Goal: Find specific page/section: Find specific page/section

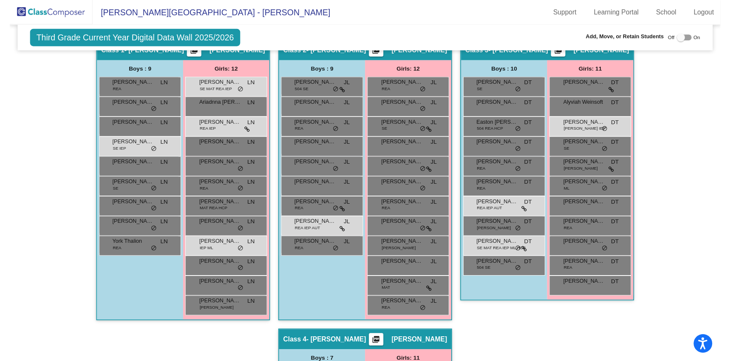
scroll to position [180, 0]
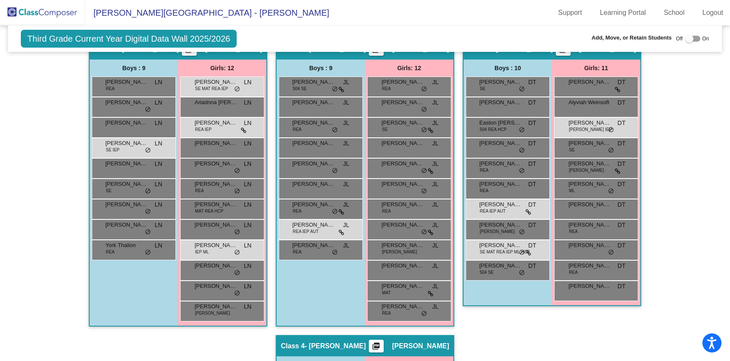
click at [49, 8] on img at bounding box center [42, 12] width 85 height 25
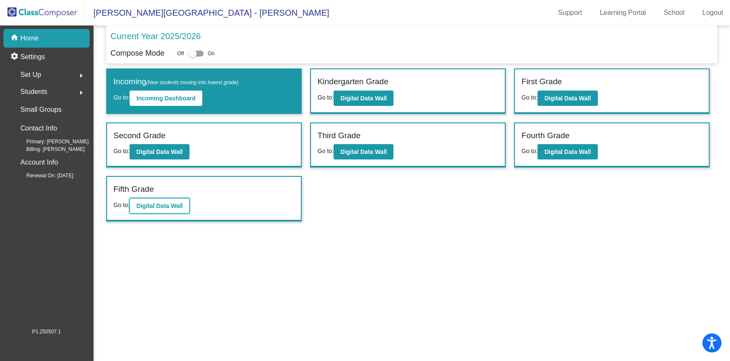
click at [178, 205] on b "Digital Data Wall" at bounding box center [159, 205] width 46 height 7
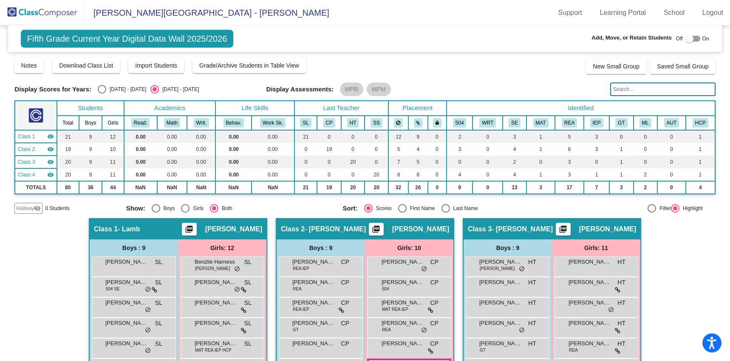
click at [20, 14] on img at bounding box center [42, 12] width 85 height 25
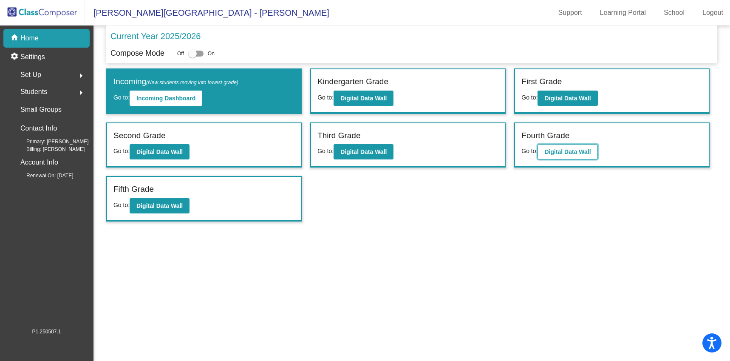
click at [581, 147] on button "Digital Data Wall" at bounding box center [568, 151] width 60 height 15
